Goal: Task Accomplishment & Management: Complete application form

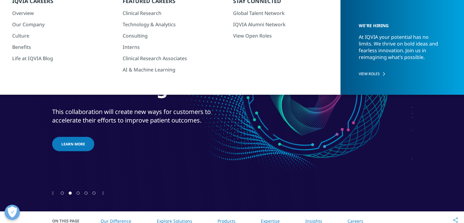
scroll to position [69, 0]
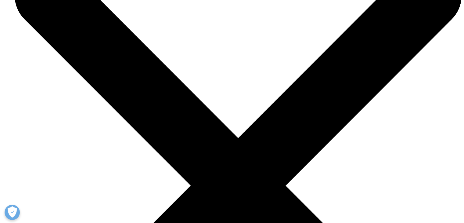
scroll to position [591, 0]
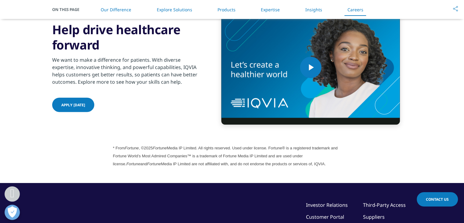
click at [70, 107] on span "Apply [DATE]" at bounding box center [73, 104] width 24 height 5
